Goal: Navigation & Orientation: Find specific page/section

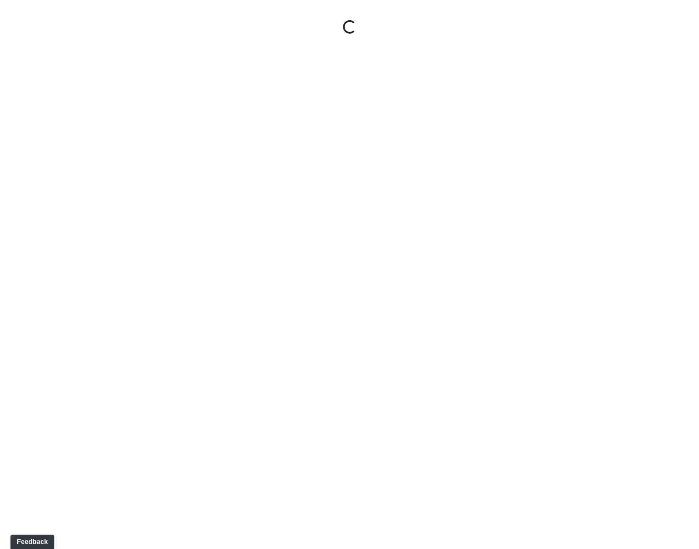
select select "rF9Y2TWouUAfWVEd1Berio"
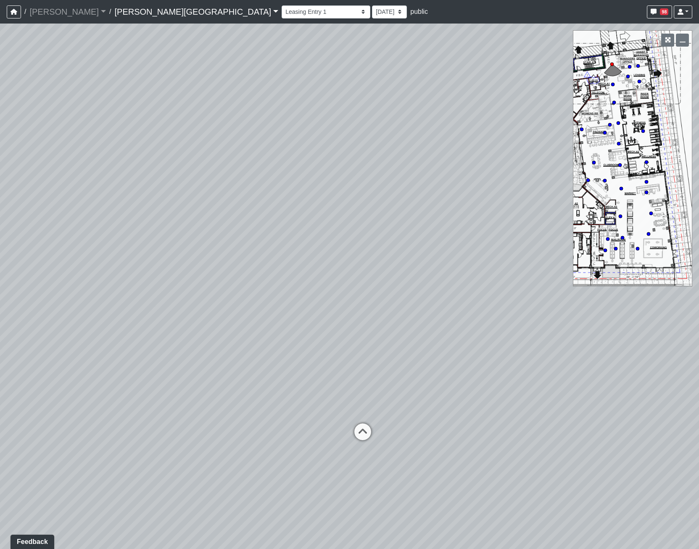
click at [164, 10] on link "Ellison Museum District" at bounding box center [196, 11] width 164 height 17
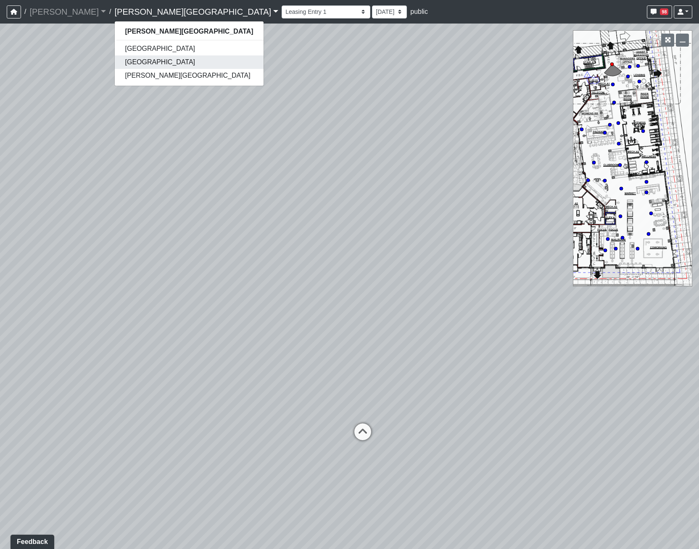
click at [145, 56] on link "[GEOGRAPHIC_DATA]" at bounding box center [189, 61] width 148 height 13
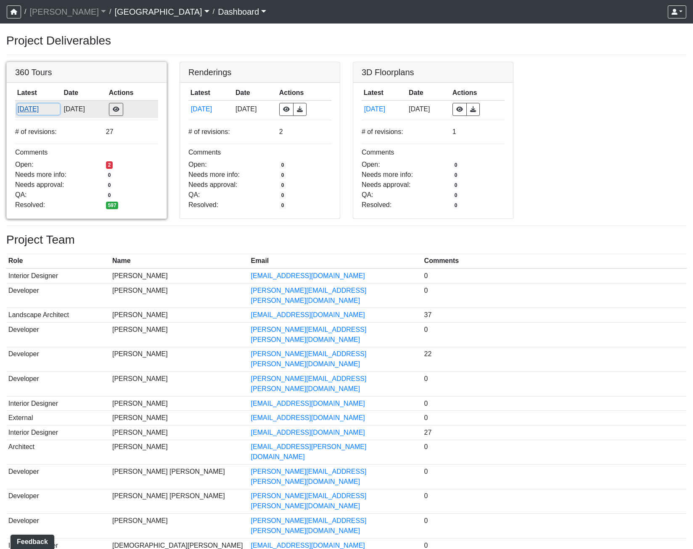
click at [34, 105] on button "[DATE]" at bounding box center [38, 109] width 42 height 11
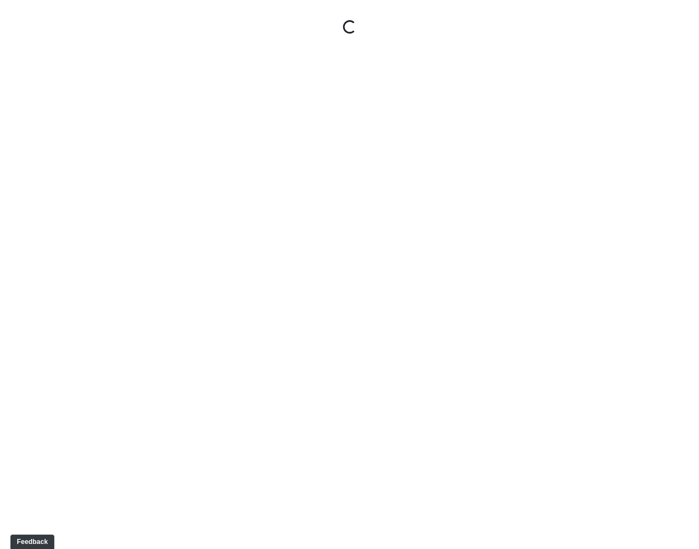
select select "gontoaMErPAtzSBVXh4ptW"
select select "h3ebyGk32eUmSzz99H473o"
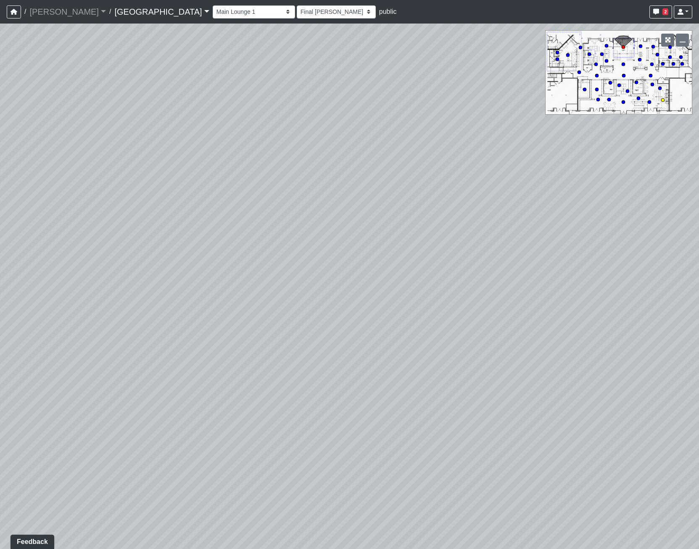
click at [663, 99] on circle at bounding box center [662, 99] width 3 height 3
select select "nLHFVUf68nqZRCDyswZxEr"
select select "h3ebyGk32eUmSzz99H473o"
drag, startPoint x: 486, startPoint y: 266, endPoint x: 653, endPoint y: 261, distance: 166.9
click at [655, 265] on div "Loading... Pool Courtyard Entry 1 Loading... Main Lounge 2 Loading... Pool Cour…" at bounding box center [349, 287] width 699 height 526
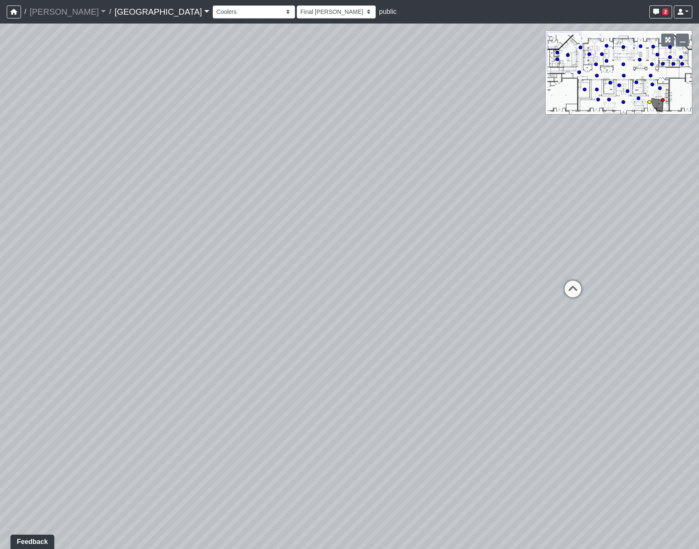
click at [648, 103] on circle at bounding box center [649, 101] width 3 height 3
select select "qraa3g3CYhQY23birKpUUB"
click at [297, 12] on select "[DATE] [DATE] Final [PERSON_NAME] [DATE] [DATE]_v2 [DATE] [DATE] [DATE] [DATE] …" at bounding box center [336, 11] width 79 height 13
select select "hrBYfzYpm8VCzvbE2sPz1R"
click at [297, 5] on select "[DATE] [DATE] Final [PERSON_NAME] [DATE] [DATE]_v2 [DATE] [DATE] [DATE] [DATE] …" at bounding box center [336, 11] width 79 height 13
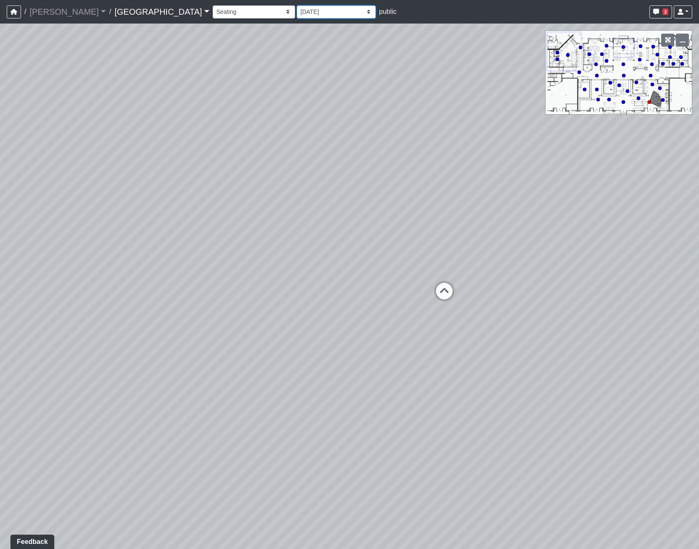
select select "qraa3g3CYhQY23birKpUUB"
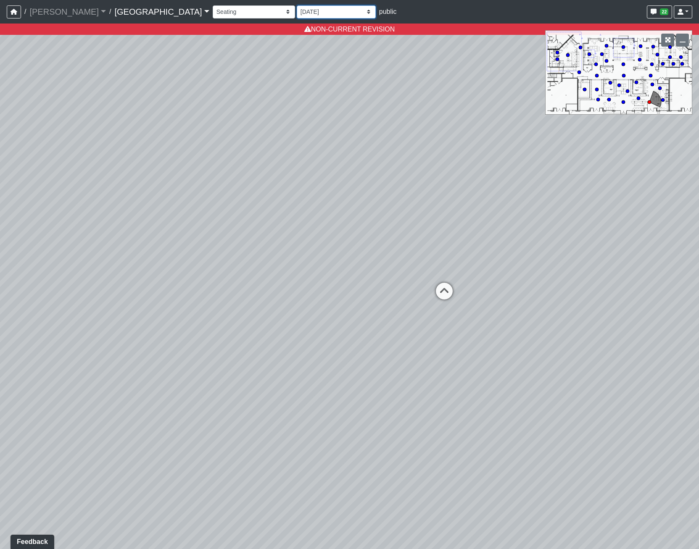
click at [297, 11] on select "[DATE] [DATE] Final [PERSON_NAME] [DATE] [DATE]_v2 [DATE] [DATE] [DATE] [DATE] …" at bounding box center [336, 11] width 79 height 13
select select "oTjzwd7MYyxpi2eKq5jLQo"
click at [297, 5] on select "[DATE] [DATE] Final [PERSON_NAME] [DATE] [DATE]_v2 [DATE] [DATE] [DATE] [DATE] …" at bounding box center [336, 11] width 79 height 13
select select "qraa3g3CYhQY23birKpUUB"
drag, startPoint x: 259, startPoint y: 10, endPoint x: 256, endPoint y: 19, distance: 9.4
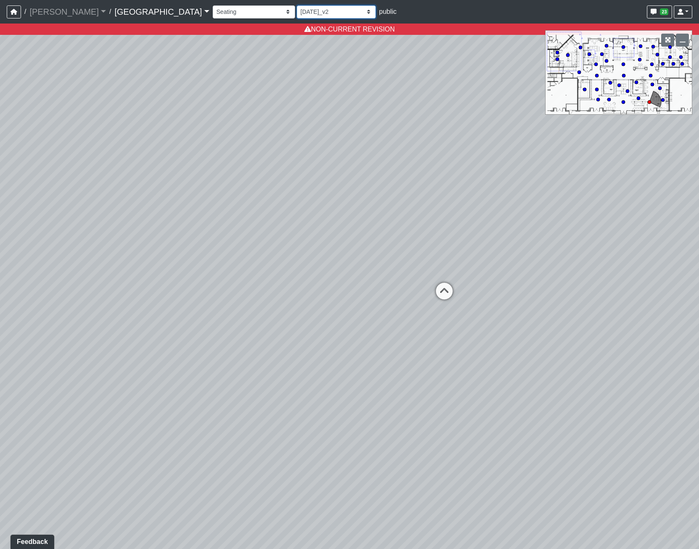
click at [297, 10] on select "[DATE] [DATE] Final [PERSON_NAME] [DATE] [DATE]_v2 [DATE] [DATE] [DATE] [DATE] …" at bounding box center [336, 11] width 79 height 13
select select "w2n9wamUXLhcj1VR4xGdCC"
click at [297, 5] on select "[DATE] [DATE] Final [PERSON_NAME] [DATE] [DATE]_v2 [DATE] [DATE] [DATE] [DATE] …" at bounding box center [336, 11] width 79 height 13
select select "qraa3g3CYhQY23birKpUUB"
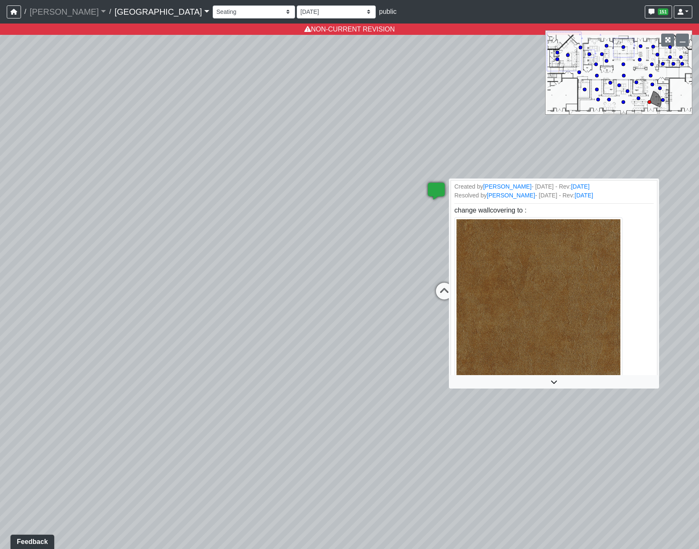
click at [441, 188] on icon at bounding box center [436, 195] width 25 height 25
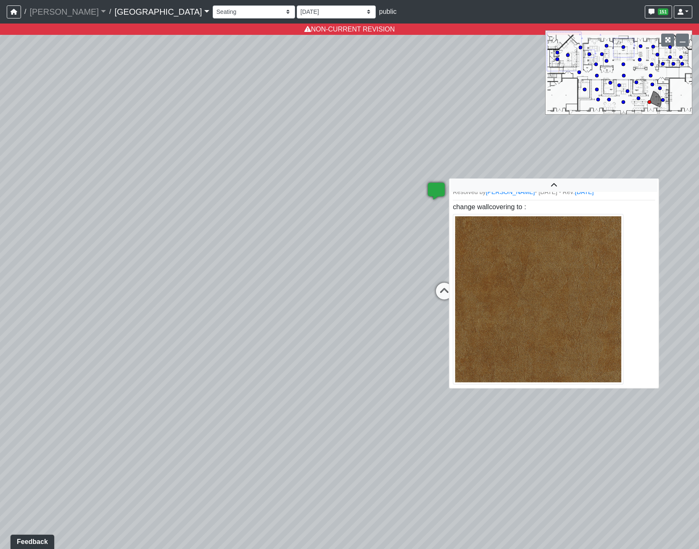
scroll to position [2, 0]
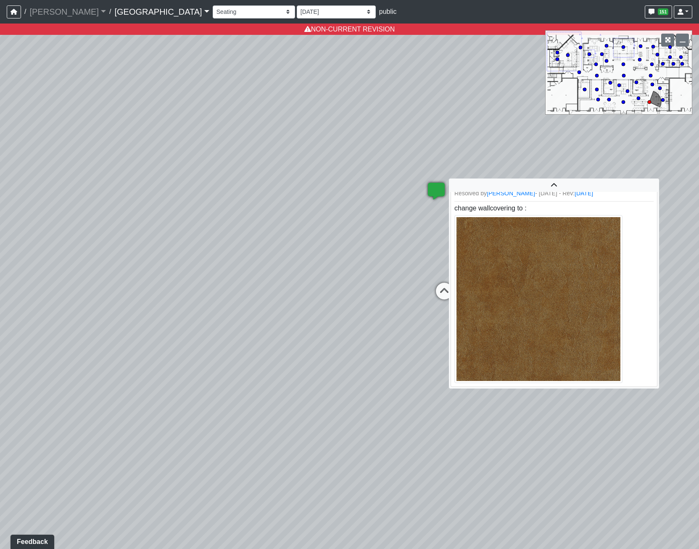
click at [443, 188] on icon at bounding box center [436, 195] width 25 height 25
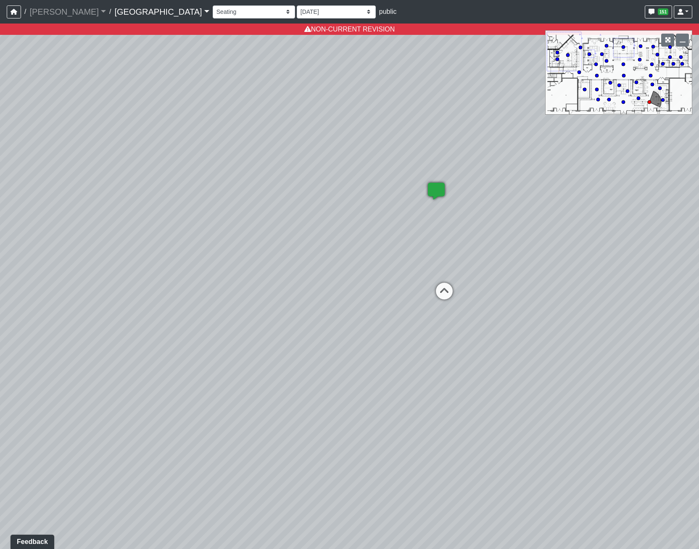
click at [443, 188] on icon at bounding box center [436, 195] width 25 height 25
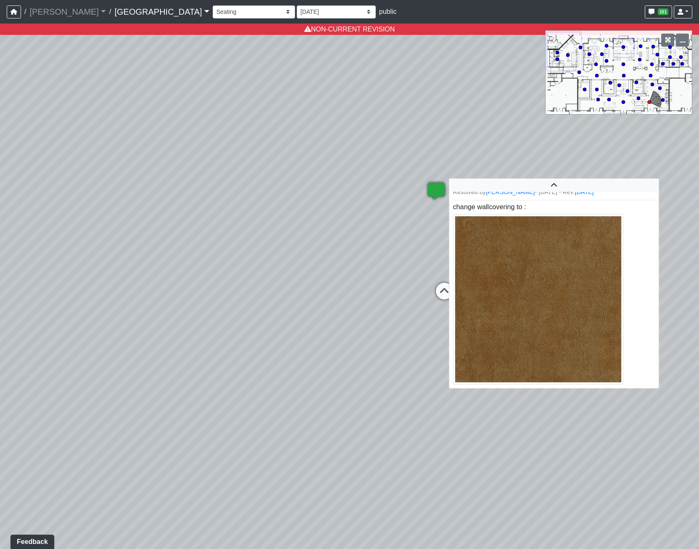
click at [507, 211] on span "change wallcovering to :" at bounding box center [538, 252] width 171 height 98
click at [507, 229] on img at bounding box center [538, 299] width 171 height 171
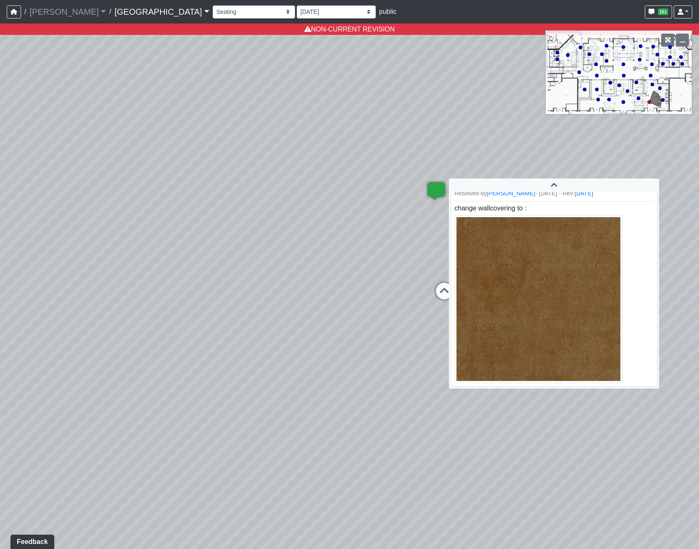
click at [552, 180] on div at bounding box center [554, 185] width 207 height 13
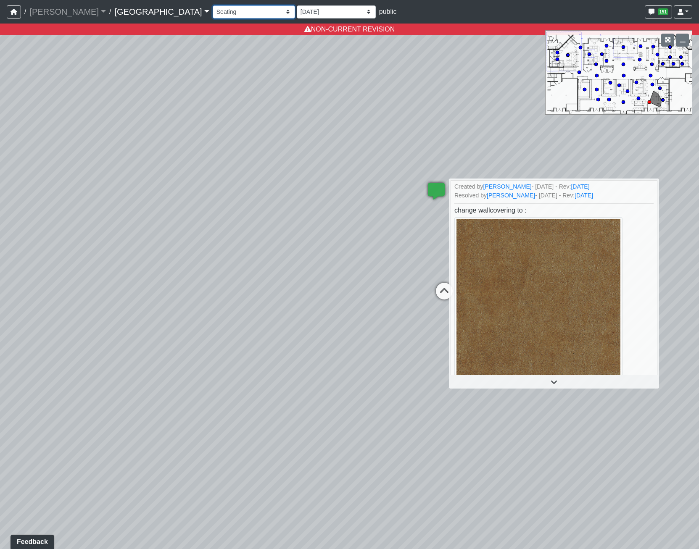
click at [213, 6] on select "Breezeway Entry Fireplace 1 Fireplace 2 Gate Golf Holes Shade Sails Sidewalk 1 …" at bounding box center [254, 11] width 82 height 13
click at [488, 109] on div "Loading... Pool Courtyard Entry 1 Loading... Main Lounge 2 Loading... Pool Cour…" at bounding box center [349, 287] width 699 height 526
drag, startPoint x: 241, startPoint y: 11, endPoint x: 239, endPoint y: 18, distance: 8.3
click at [297, 11] on select "[DATE] [DATE] Final [PERSON_NAME] [DATE] [DATE]_v2 [DATE] [DATE] [DATE] [DATE] …" at bounding box center [336, 11] width 79 height 13
select select "jrNvADhQ87c7iJgzVfU5Zg"
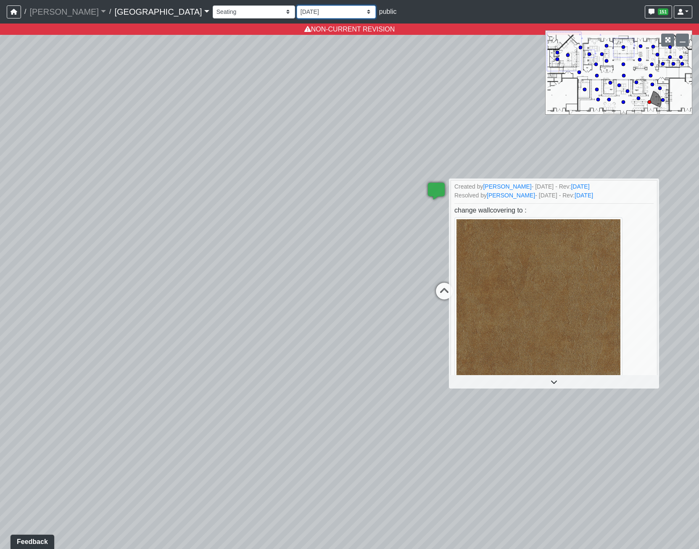
click at [297, 5] on select "[DATE] [DATE] Final [PERSON_NAME] [DATE] [DATE]_v2 [DATE] [DATE] [DATE] [DATE] …" at bounding box center [336, 11] width 79 height 13
select select "qraa3g3CYhQY23birKpUUB"
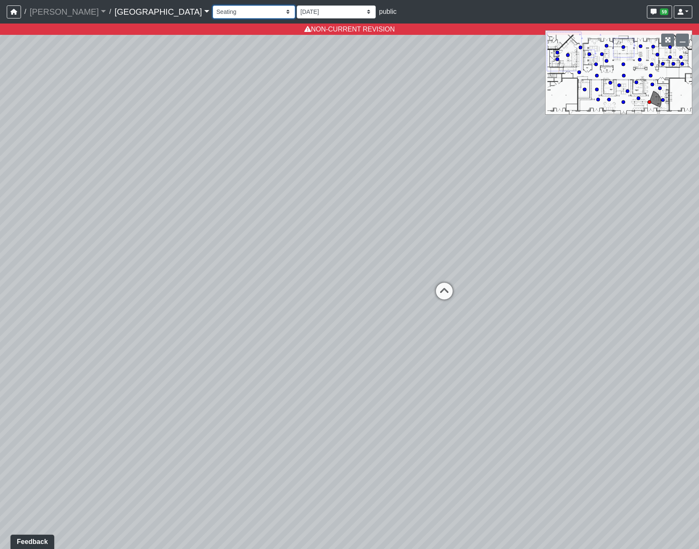
click at [213, 15] on select "Breezeway Entry Fireplace 1 Fireplace 2 Gate Golf Holes Shade Sails Sidewalk 1 …" at bounding box center [254, 11] width 82 height 13
click at [297, 13] on select "[DATE] [DATE] Final [PERSON_NAME] [DATE] [DATE]_v2 [DATE] [DATE] [DATE] [DATE] …" at bounding box center [336, 11] width 79 height 13
select select "tJQMgYZqy9DnFACafayMmP"
click at [297, 5] on select "[DATE] [DATE] Final [PERSON_NAME] [DATE] [DATE]_v2 [DATE] [DATE] [DATE] [DATE] …" at bounding box center [336, 11] width 79 height 13
select select "qraa3g3CYhQY23birKpUUB"
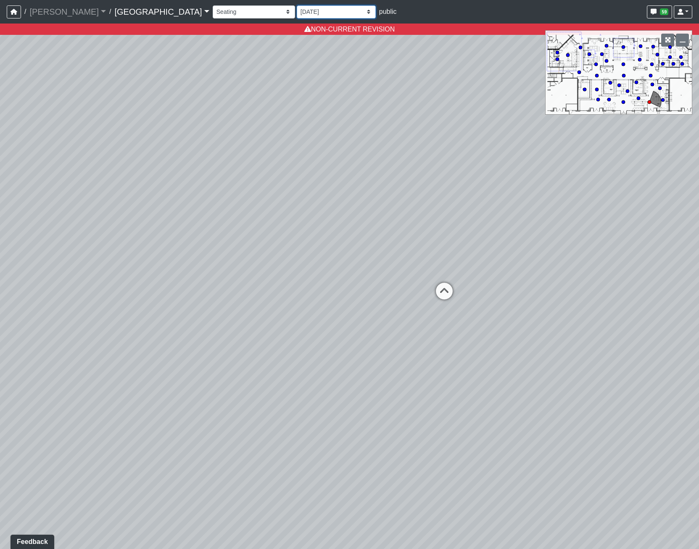
select select "tJQMgYZqy9DnFACafayMmP"
drag, startPoint x: 502, startPoint y: 298, endPoint x: 300, endPoint y: 120, distance: 269.2
click at [301, 121] on div "Loading... Pool Courtyard Entry 1 Loading... Main Lounge 2 Loading... Pool Cour…" at bounding box center [349, 287] width 699 height 526
drag, startPoint x: 233, startPoint y: 179, endPoint x: 634, endPoint y: 150, distance: 401.6
click at [606, 153] on div "Loading... Pool Courtyard Entry 1 Loading... Main Lounge 2 Loading... Pool Cour…" at bounding box center [349, 287] width 699 height 526
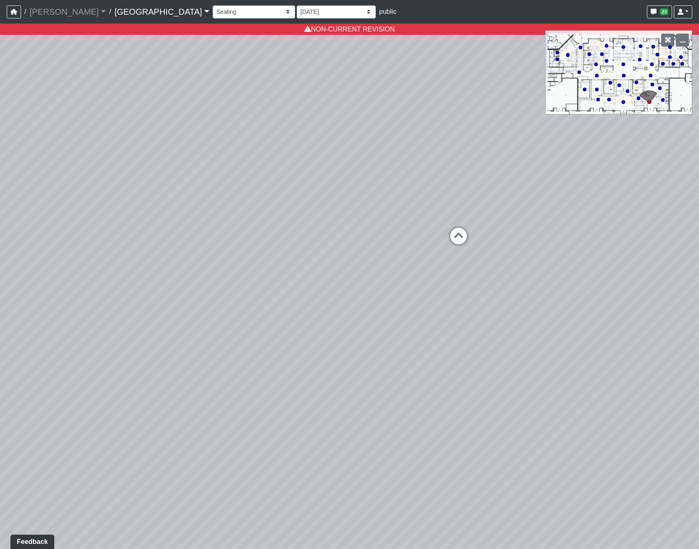
drag, startPoint x: 304, startPoint y: 253, endPoint x: 314, endPoint y: 272, distance: 21.4
click at [314, 272] on div "Loading... Pool Courtyard Entry 1 Loading... Main Lounge 2 Loading... Pool Cour…" at bounding box center [349, 287] width 699 height 526
click at [456, 231] on icon at bounding box center [458, 240] width 25 height 25
select select "n38L2KYfbFjaaXXsEc1LNY"
select select "tJQMgYZqy9DnFACafayMmP"
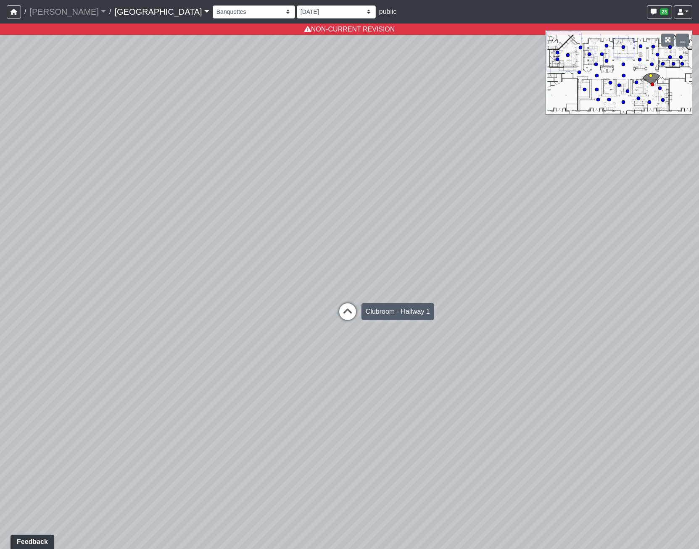
click at [346, 305] on icon at bounding box center [347, 315] width 25 height 25
select select "jBqNCsrT4hi7AavUsCSpyD"
select select "tJQMgYZqy9DnFACafayMmP"
click at [427, 297] on icon at bounding box center [423, 298] width 25 height 25
select select "1YxMcQvhBrXzkFwaEorxwb"
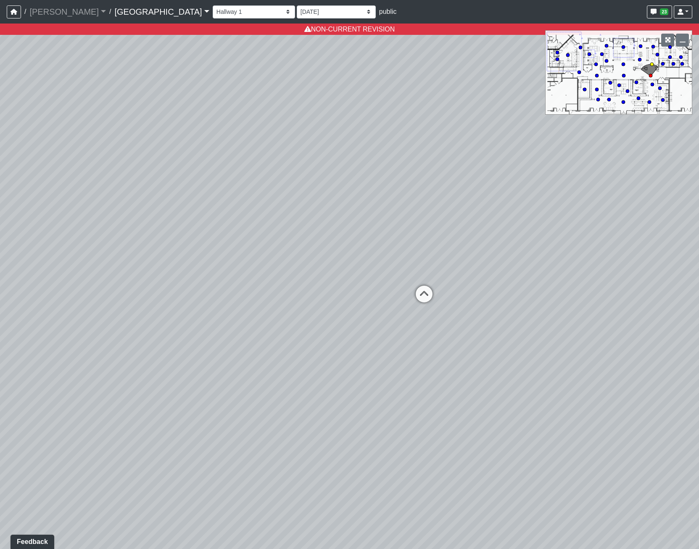
select select "tJQMgYZqy9DnFACafayMmP"
drag, startPoint x: 489, startPoint y: 230, endPoint x: 656, endPoint y: 246, distance: 167.6
click at [656, 246] on div "Loading... Pool Courtyard Entry 1 Loading... Main Lounge 2 Loading... Pool Cour…" at bounding box center [349, 287] width 699 height 526
click at [291, 293] on icon at bounding box center [289, 293] width 25 height 25
select select "5YdP8s9J1uMCwQbH227TJn"
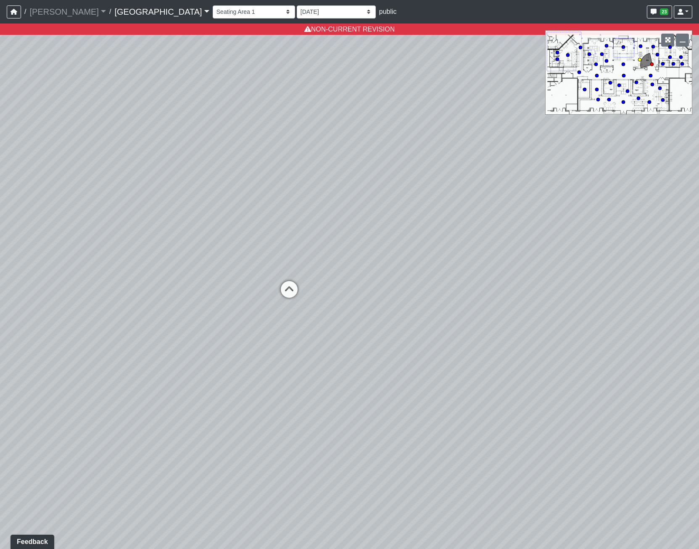
select select "tJQMgYZqy9DnFACafayMmP"
drag, startPoint x: 271, startPoint y: 248, endPoint x: 519, endPoint y: 300, distance: 254.1
click at [519, 300] on div "Loading... Pool Courtyard Entry 1 Loading... Main Lounge 2 Loading... Pool Cour…" at bounding box center [349, 287] width 699 height 526
click at [203, 305] on icon at bounding box center [207, 310] width 25 height 25
select select "8wm9MnJtpJPgxGZkoe9s2K"
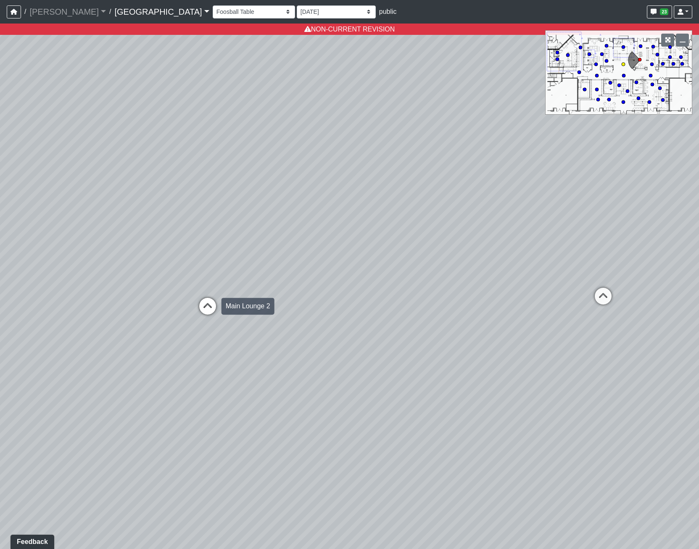
select select "tJQMgYZqy9DnFACafayMmP"
drag, startPoint x: 460, startPoint y: 255, endPoint x: 403, endPoint y: 264, distance: 57.5
click at [406, 264] on div "Loading... Pool Courtyard Entry 1 Loading... Main Lounge 2 Loading... Pool Cour…" at bounding box center [349, 287] width 699 height 526
click at [371, 304] on icon at bounding box center [371, 305] width 25 height 25
select select "nvS5Qoo4jEJcuhprzpoMAu"
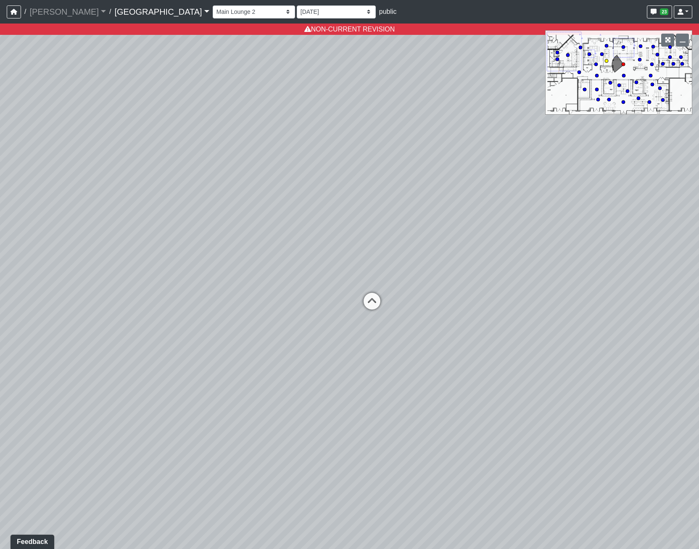
select select "tJQMgYZqy9DnFACafayMmP"
drag, startPoint x: 514, startPoint y: 233, endPoint x: 179, endPoint y: 187, distance: 337.2
click at [179, 187] on div "Loading... Pool Courtyard Entry 1 Loading... Main Lounge 2 Loading... Pool Cour…" at bounding box center [349, 287] width 699 height 526
